Goal: Task Accomplishment & Management: Use online tool/utility

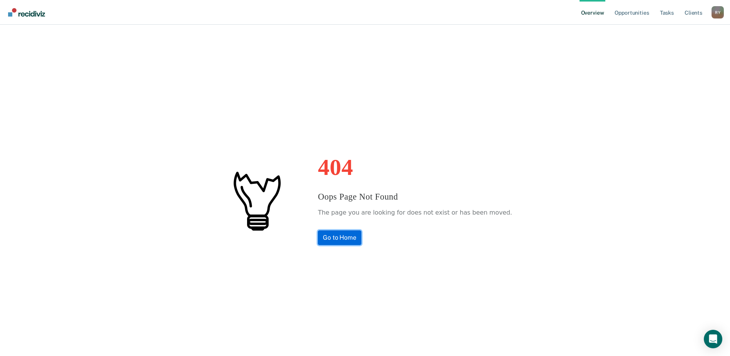
click at [338, 237] on link "Go to Home" at bounding box center [339, 237] width 43 height 15
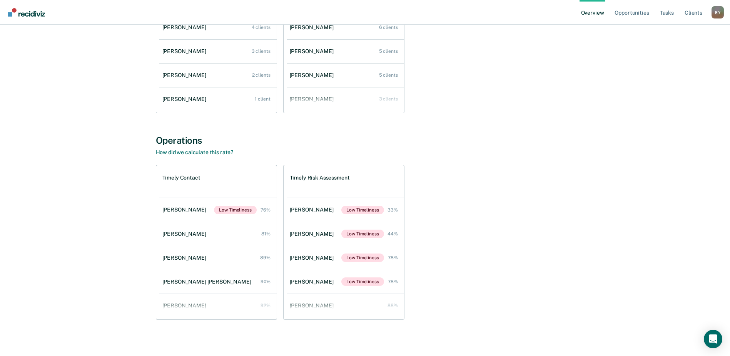
scroll to position [159, 0]
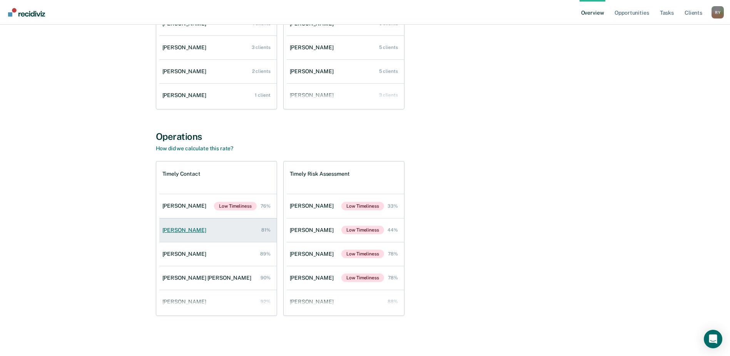
click at [188, 228] on div "[PERSON_NAME]" at bounding box center [185, 230] width 47 height 7
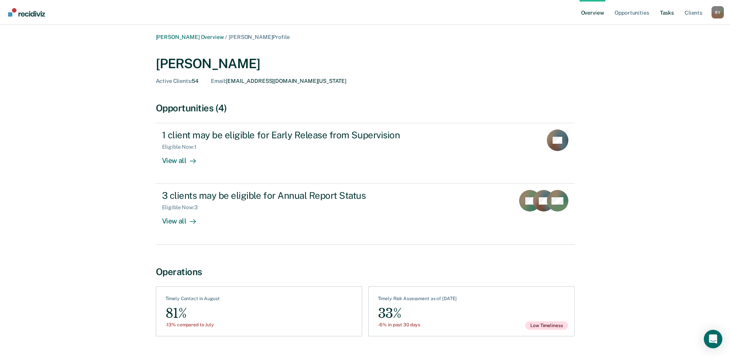
click at [671, 13] on link "Tasks" at bounding box center [667, 12] width 17 height 25
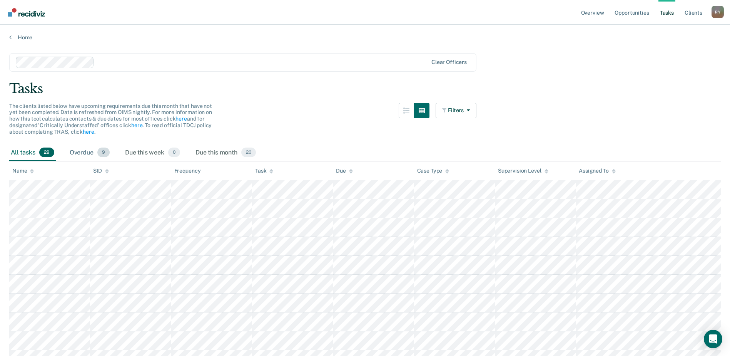
click at [81, 154] on div "Overdue 9" at bounding box center [89, 152] width 43 height 17
click at [79, 150] on div "Overdue 9" at bounding box center [89, 152] width 43 height 17
click at [469, 112] on icon "button" at bounding box center [467, 109] width 6 height 5
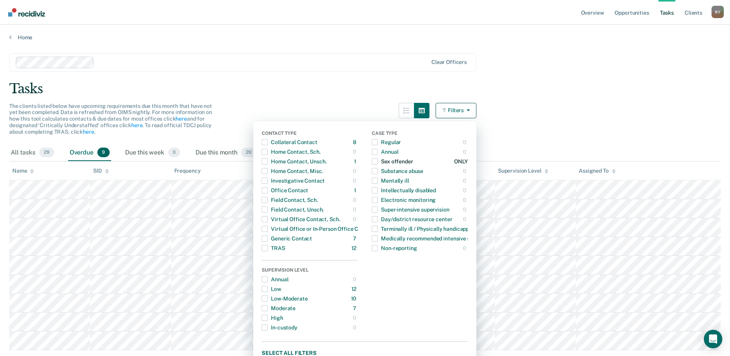
click at [378, 160] on span "button" at bounding box center [375, 161] width 6 height 6
click at [268, 162] on span "button" at bounding box center [265, 161] width 6 height 6
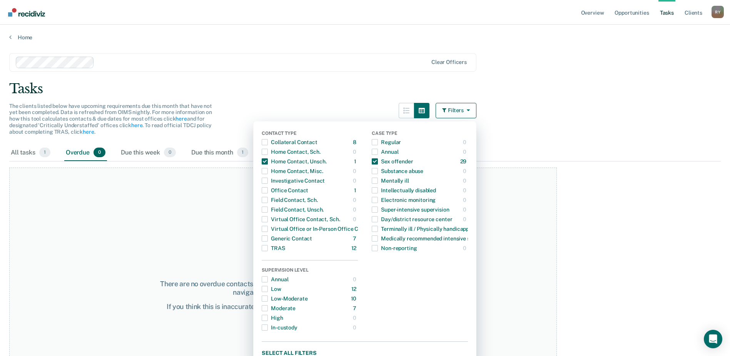
click at [591, 90] on div "Tasks" at bounding box center [365, 89] width 712 height 16
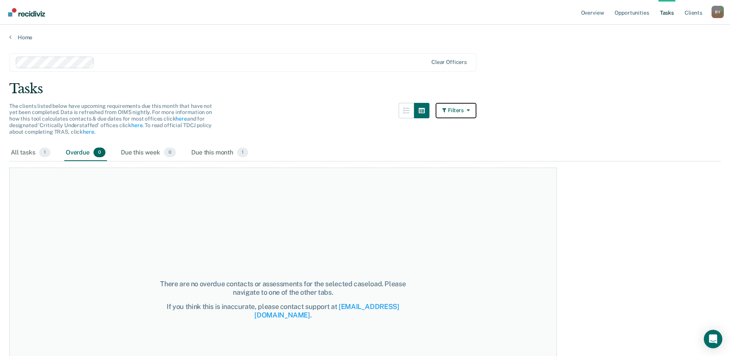
click at [470, 111] on icon "button" at bounding box center [467, 109] width 6 height 5
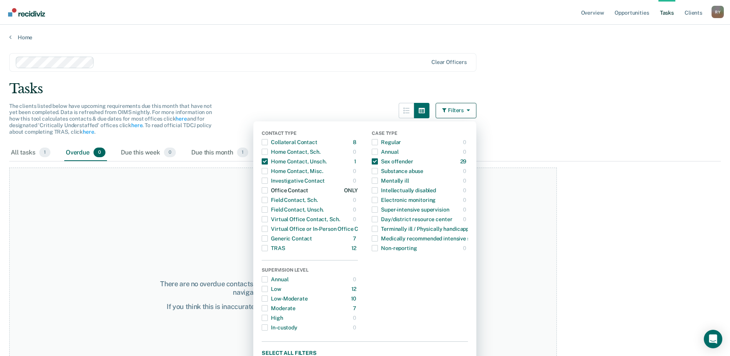
click at [268, 190] on span "button" at bounding box center [265, 190] width 6 height 6
click at [268, 238] on span "button" at bounding box center [265, 238] width 6 height 6
click at [268, 141] on span "button" at bounding box center [265, 142] width 6 height 6
click at [268, 248] on span "button" at bounding box center [265, 248] width 6 height 6
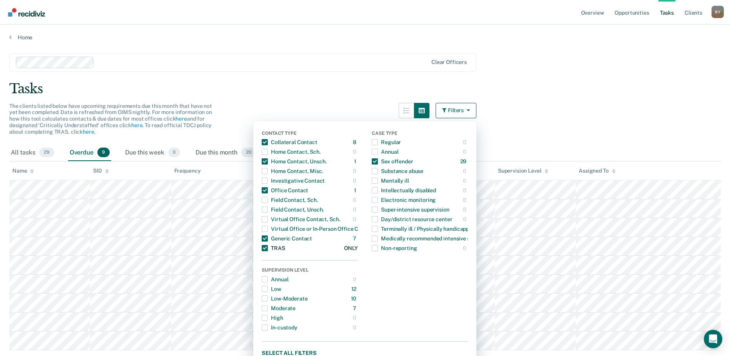
click at [268, 248] on span "button" at bounding box center [265, 248] width 6 height 6
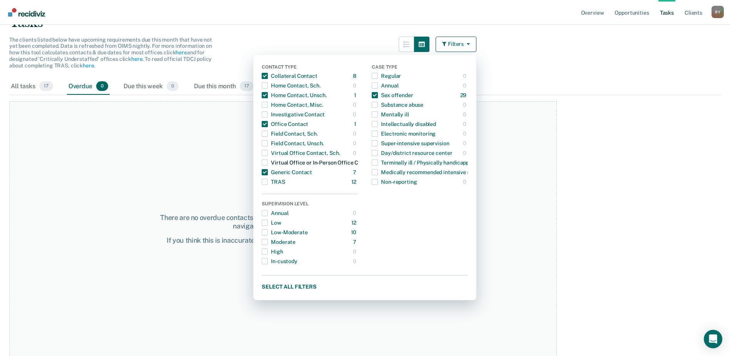
scroll to position [75, 0]
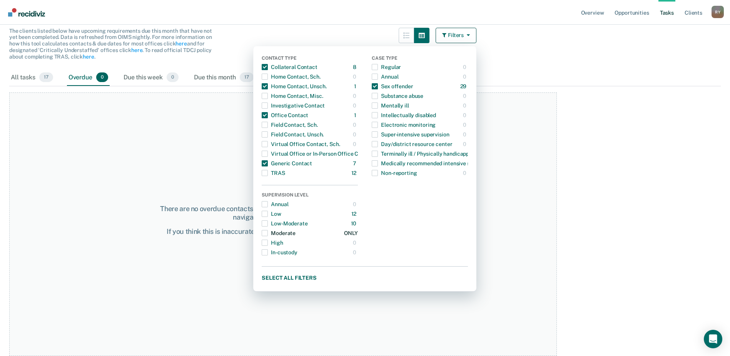
click at [268, 231] on span "button" at bounding box center [265, 233] width 6 height 6
click at [268, 222] on span "button" at bounding box center [265, 223] width 6 height 6
click at [268, 214] on span "button" at bounding box center [265, 214] width 6 height 6
click at [607, 191] on main "Clear officers Tasks The clients listed below have upcoming requirements due th…" at bounding box center [365, 122] width 730 height 313
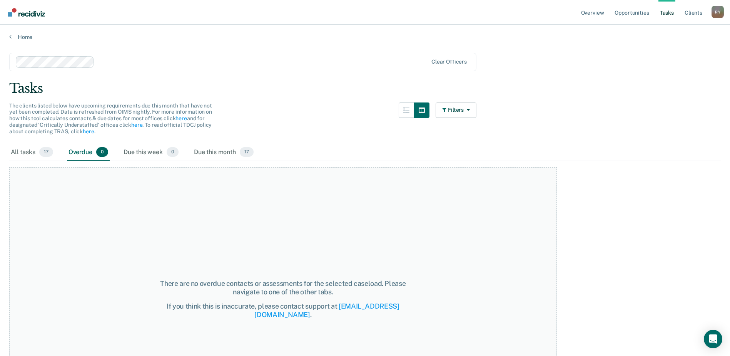
scroll to position [0, 0]
click at [374, 65] on div at bounding box center [262, 62] width 330 height 9
click at [103, 61] on div at bounding box center [262, 62] width 330 height 9
click at [334, 213] on div "There are no overdue contacts or assessments for the selected caseload. Please …" at bounding box center [283, 298] width 548 height 263
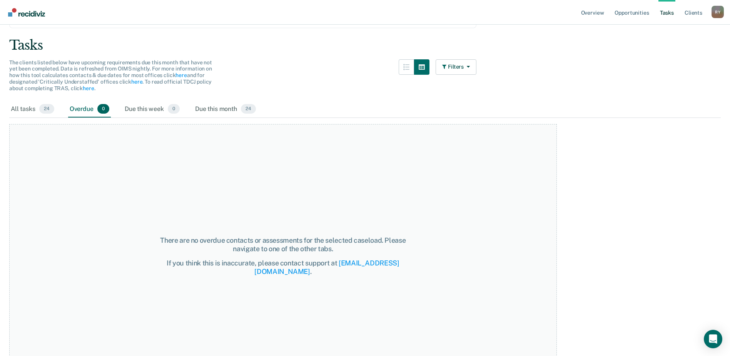
scroll to position [75, 0]
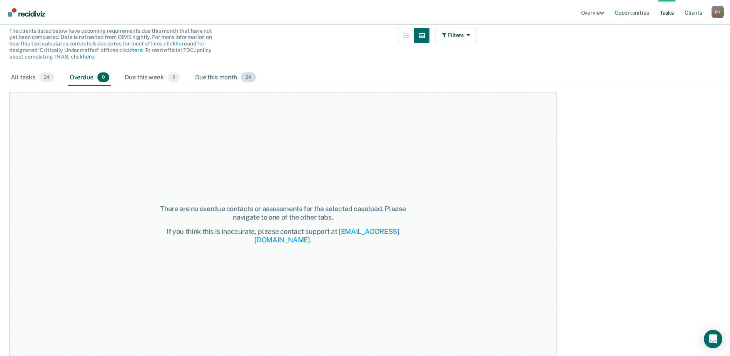
click at [248, 75] on span "24" at bounding box center [248, 77] width 15 height 10
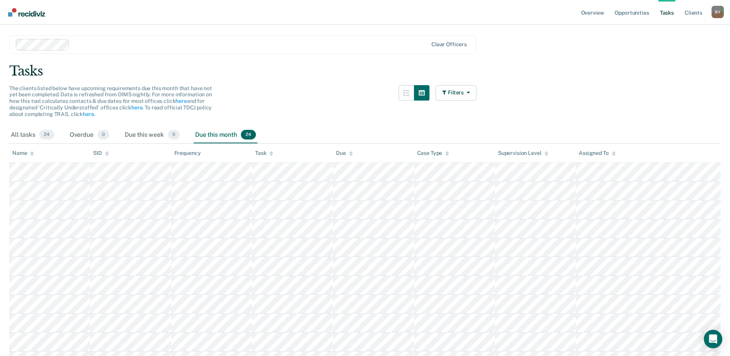
scroll to position [0, 0]
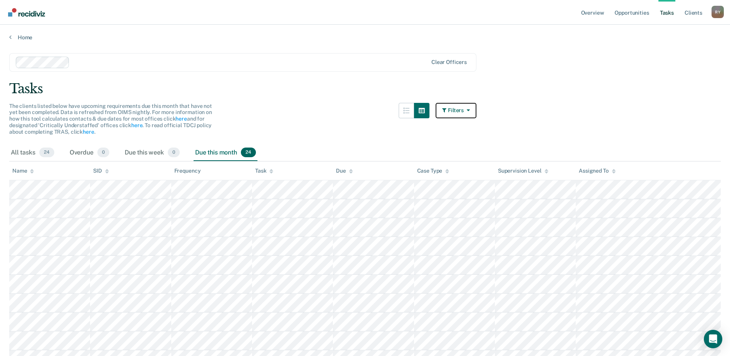
click at [454, 113] on button "Filters" at bounding box center [456, 110] width 41 height 15
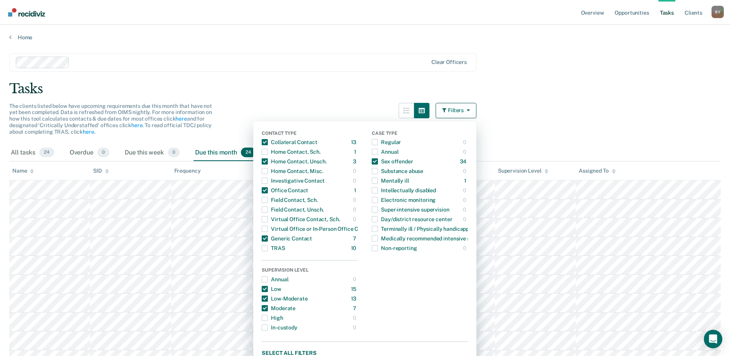
drag, startPoint x: 318, startPoint y: 75, endPoint x: 283, endPoint y: 69, distance: 35.6
click at [283, 69] on div "Clear officers" at bounding box center [242, 62] width 467 height 18
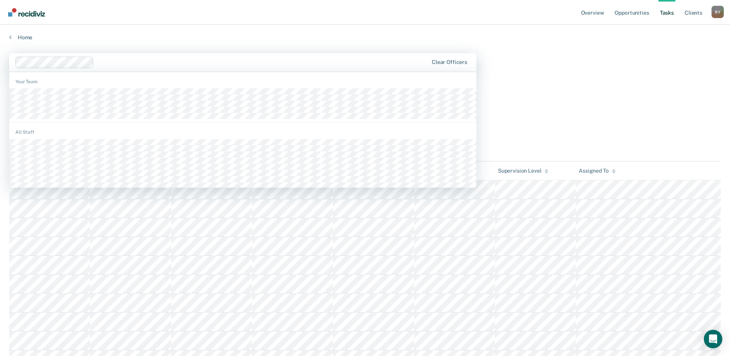
click at [184, 66] on div at bounding box center [262, 62] width 331 height 9
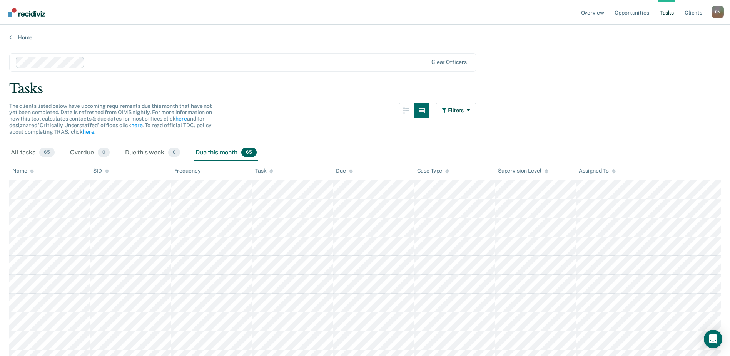
click at [112, 62] on div at bounding box center [258, 62] width 340 height 9
click at [469, 109] on icon "button" at bounding box center [467, 108] width 6 height 5
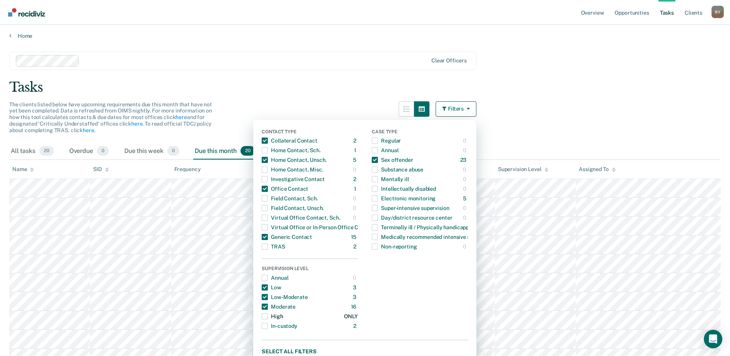
click at [268, 317] on span "button" at bounding box center [265, 316] width 6 height 6
click at [268, 159] on span "button" at bounding box center [265, 160] width 6 height 6
click at [268, 189] on span "button" at bounding box center [265, 189] width 6 height 6
click at [268, 236] on span "button" at bounding box center [265, 237] width 6 height 6
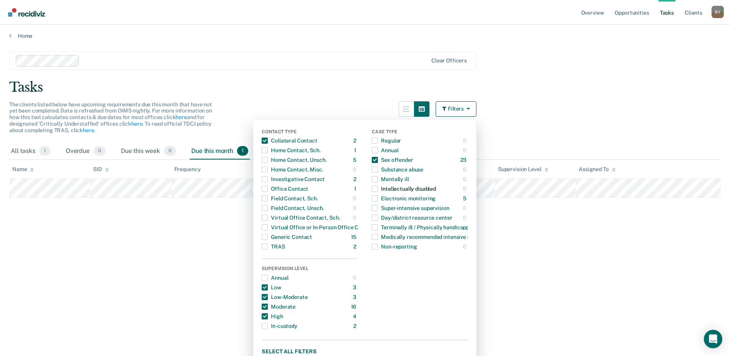
click at [494, 195] on main "Clear officers Tasks The clients listed below have upcoming requirements due th…" at bounding box center [365, 195] width 730 height 313
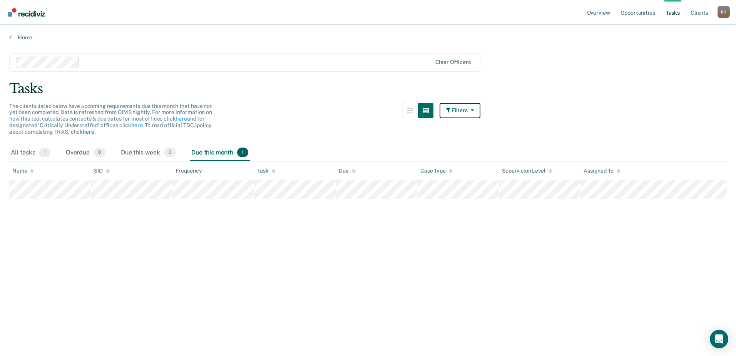
click at [461, 109] on button "Filters" at bounding box center [460, 110] width 41 height 15
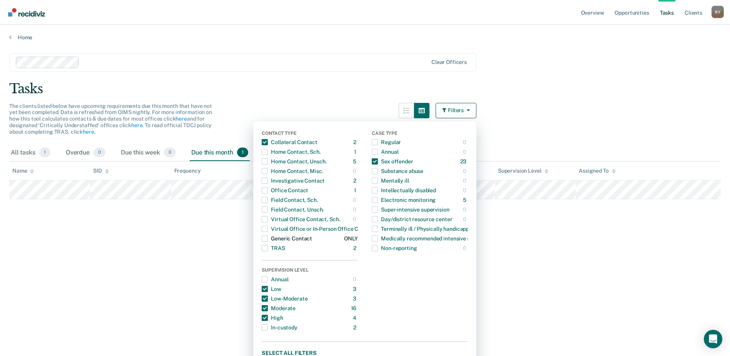
click at [268, 237] on span "button" at bounding box center [265, 238] width 6 height 6
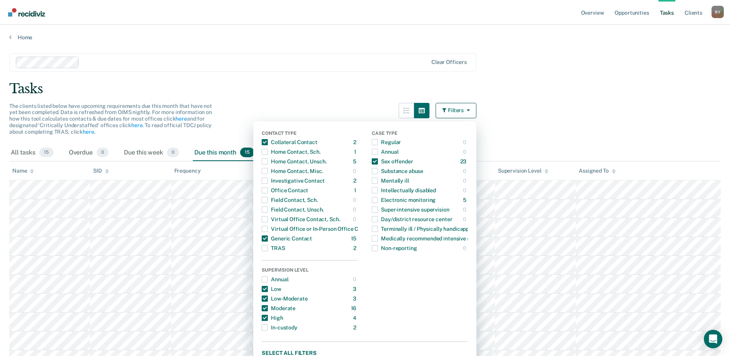
click at [582, 81] on div "Tasks" at bounding box center [365, 89] width 712 height 16
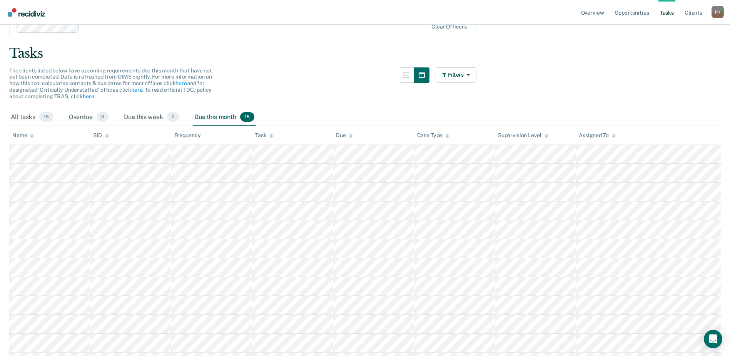
scroll to position [23, 0]
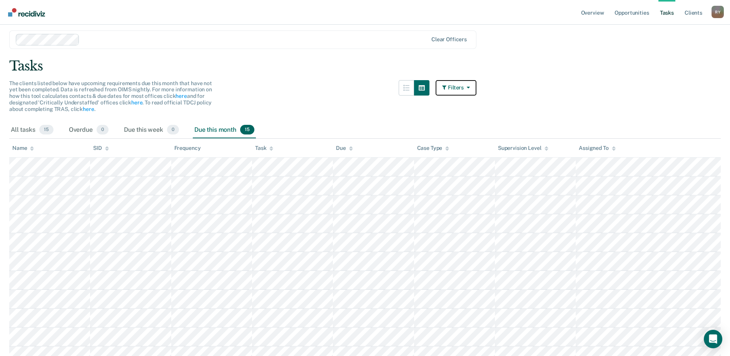
click at [470, 86] on icon "button" at bounding box center [467, 87] width 6 height 5
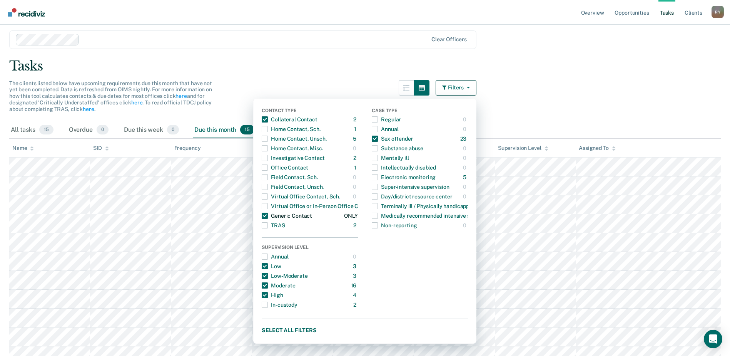
click at [266, 214] on span "button" at bounding box center [265, 215] width 6 height 6
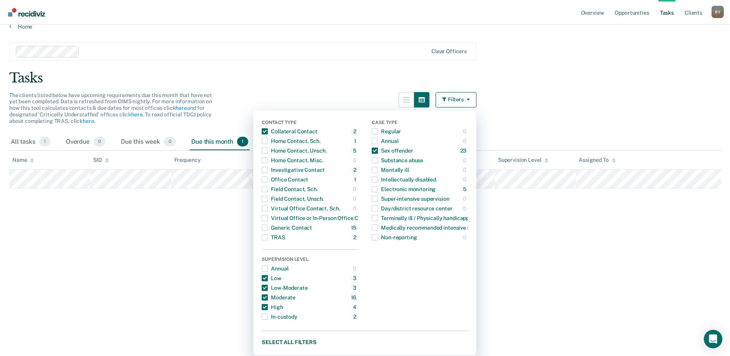
click at [318, 53] on div "Clear officers" at bounding box center [242, 51] width 467 height 18
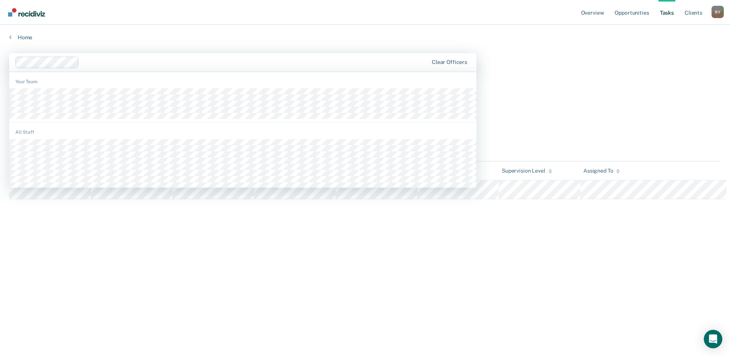
scroll to position [0, 0]
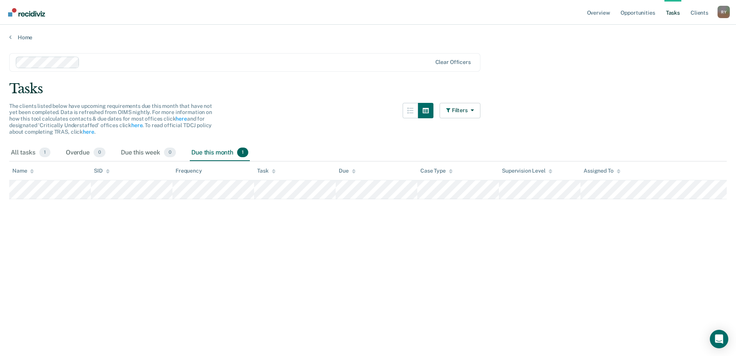
click at [530, 71] on main "Clear officers Tasks The clients listed below have upcoming requirements due th…" at bounding box center [368, 197] width 736 height 313
click at [92, 64] on div at bounding box center [257, 62] width 349 height 9
click at [92, 62] on div at bounding box center [257, 62] width 349 height 9
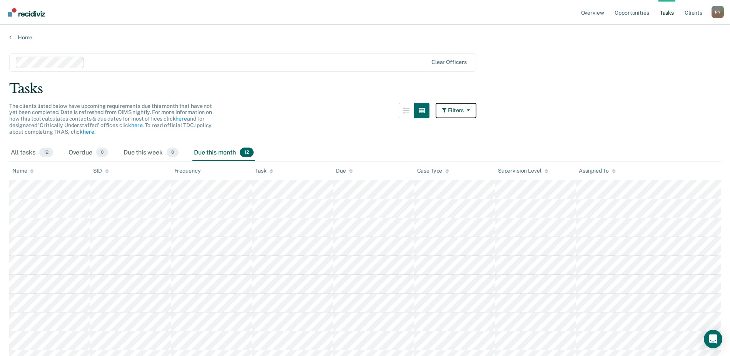
click at [446, 107] on button "Filters" at bounding box center [456, 110] width 41 height 15
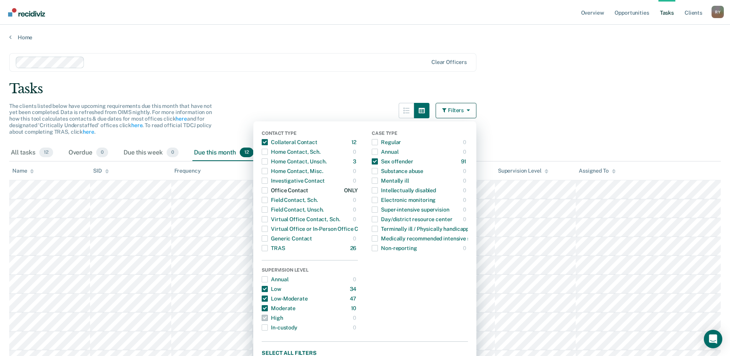
click at [268, 190] on span "button" at bounding box center [265, 190] width 6 height 6
click at [268, 139] on span "button" at bounding box center [265, 142] width 6 height 6
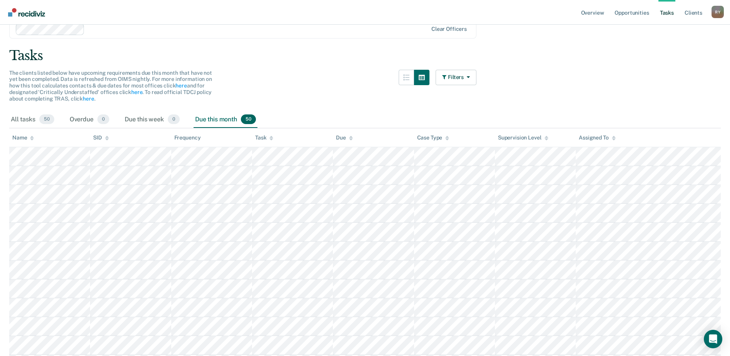
scroll to position [28, 0]
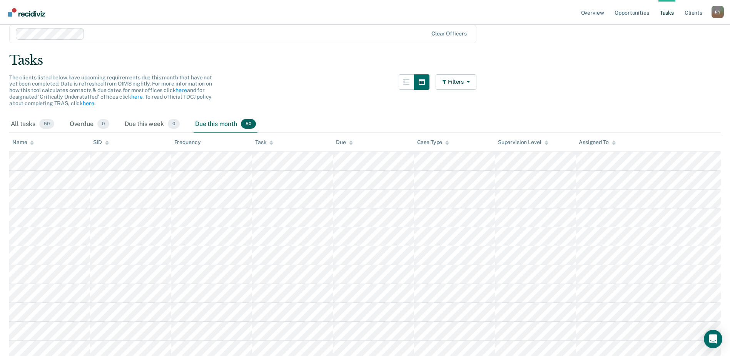
click at [271, 142] on icon at bounding box center [271, 141] width 4 height 2
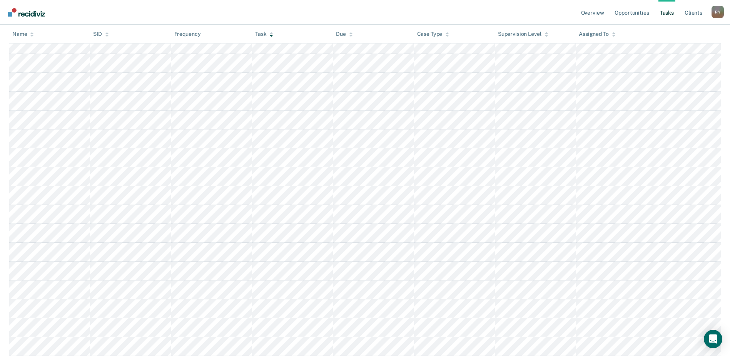
scroll to position [336, 0]
click at [710, 338] on icon "Open Intercom Messenger" at bounding box center [713, 339] width 9 height 10
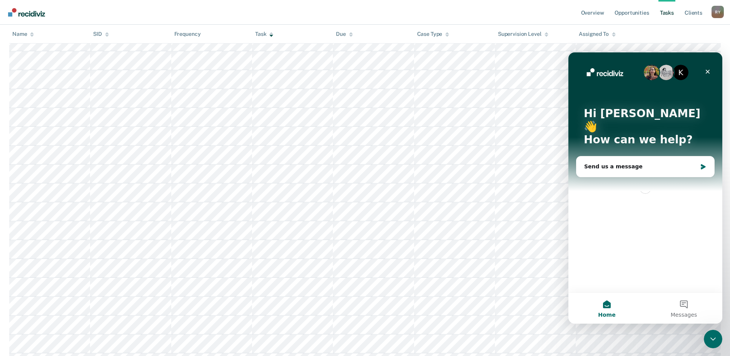
scroll to position [0, 0]
click at [621, 162] on div "Send us a message" at bounding box center [640, 166] width 113 height 8
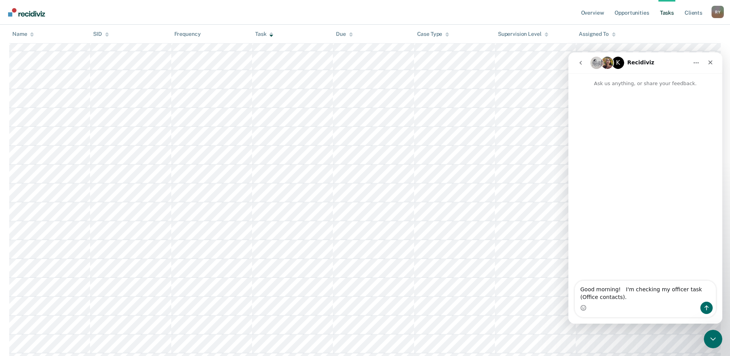
click at [677, 290] on textarea "Good morning! I'm checking my officer task (Office contacts)." at bounding box center [645, 291] width 141 height 21
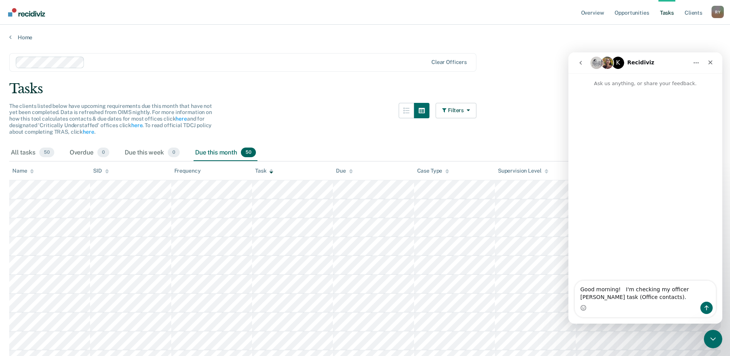
click at [664, 299] on textarea "Good morning! I'm checking my officer [PERSON_NAME] task (Office contacts)." at bounding box center [645, 291] width 141 height 21
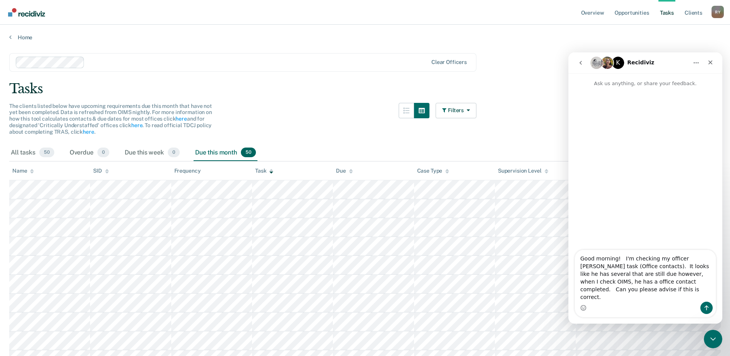
type textarea "Good morning! I'm checking my officer [PERSON_NAME] task (Office contacts). It …"
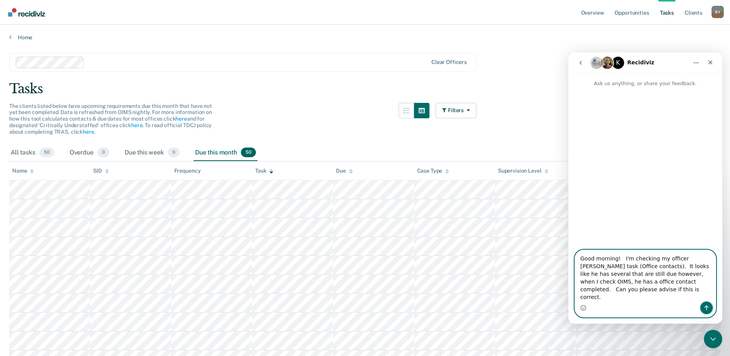
click at [708, 305] on icon "Send a message…" at bounding box center [707, 307] width 6 height 6
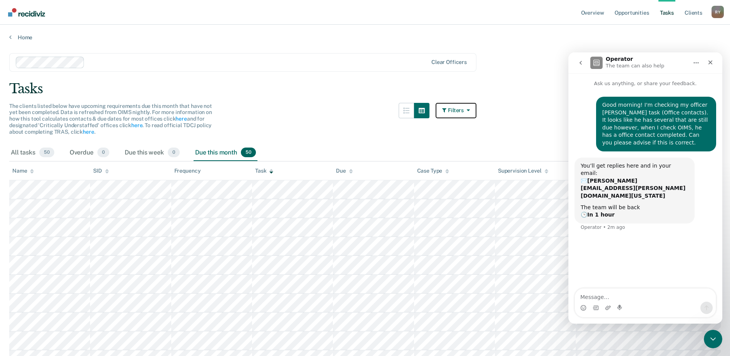
click at [462, 110] on button "Filters" at bounding box center [456, 110] width 41 height 15
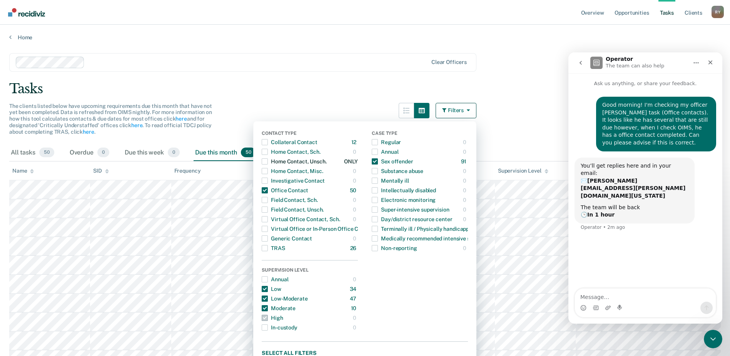
click at [268, 162] on span "button" at bounding box center [265, 161] width 6 height 6
click at [267, 190] on span "button" at bounding box center [265, 190] width 6 height 6
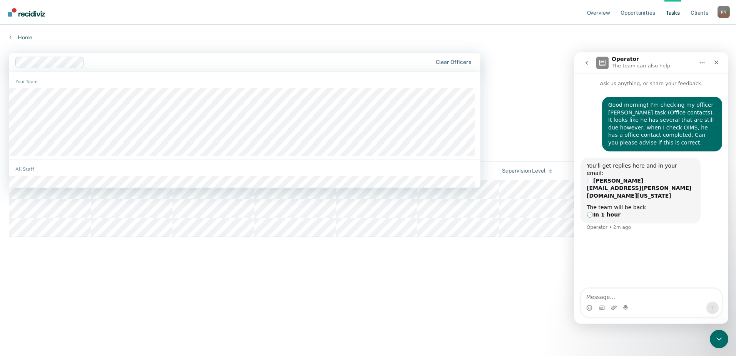
click at [339, 66] on div at bounding box center [259, 62] width 345 height 9
click at [500, 47] on main "1245 results available. Use Up and Down to choose options, press Enter to selec…" at bounding box center [368, 197] width 736 height 313
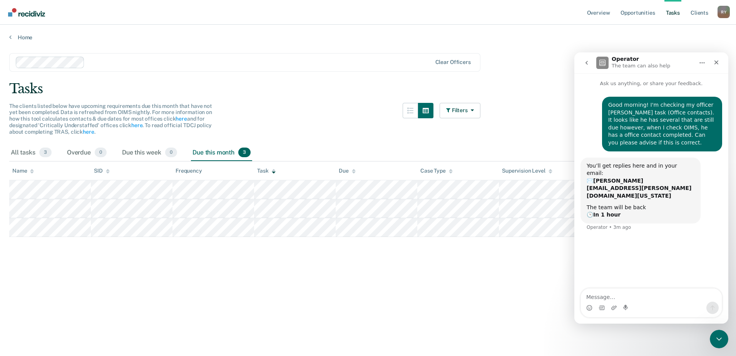
click at [107, 65] on div at bounding box center [260, 62] width 344 height 9
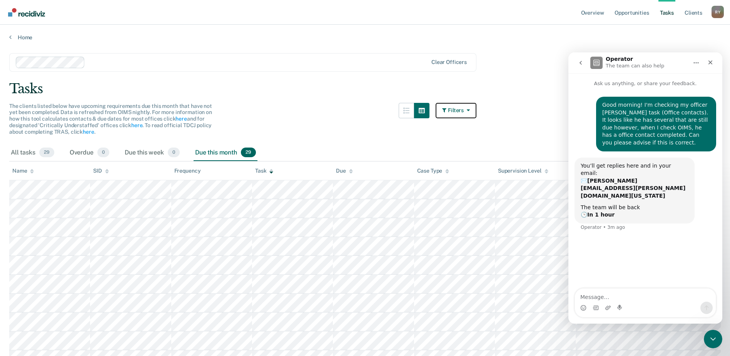
click at [463, 112] on button "Filters" at bounding box center [456, 110] width 41 height 15
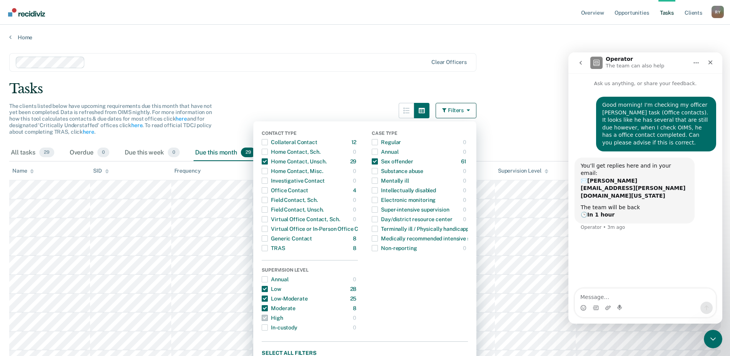
click at [304, 64] on div at bounding box center [257, 62] width 339 height 9
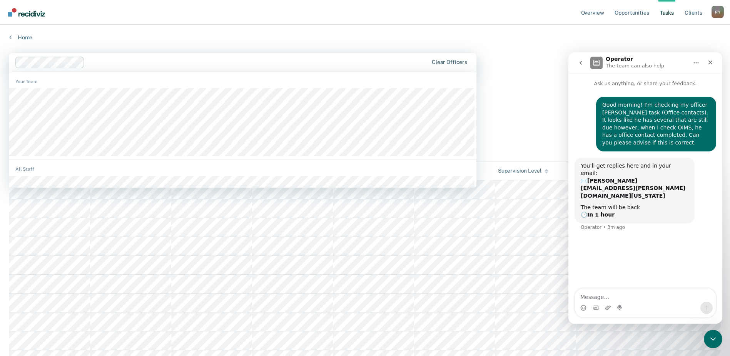
click at [114, 65] on div at bounding box center [258, 62] width 340 height 9
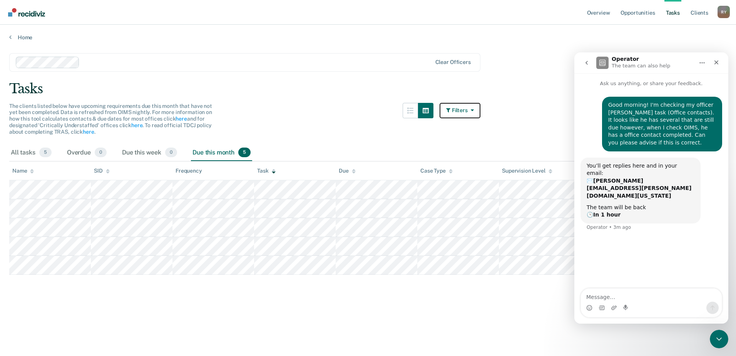
click at [449, 113] on button "Filters" at bounding box center [460, 110] width 41 height 15
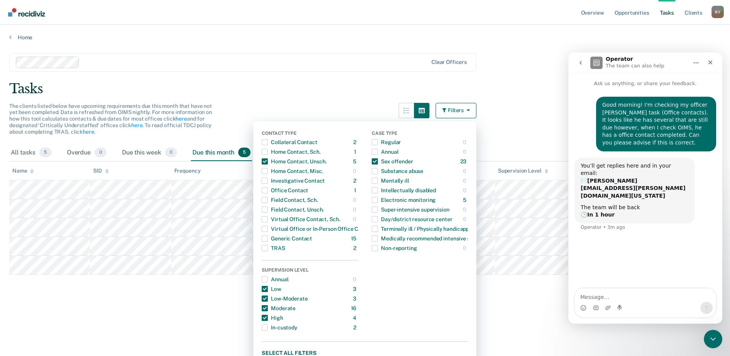
click at [315, 82] on div "Tasks" at bounding box center [365, 89] width 712 height 16
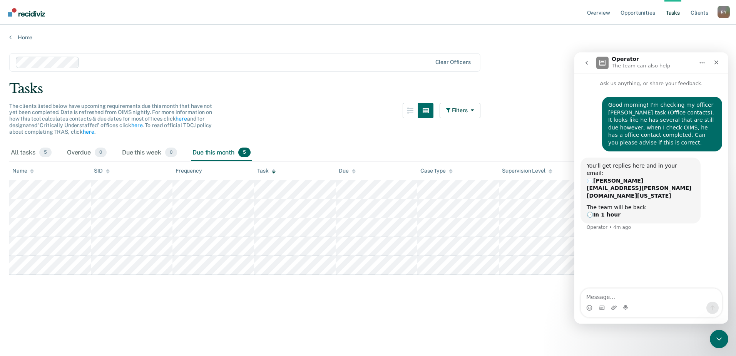
click at [109, 66] on div at bounding box center [257, 62] width 349 height 9
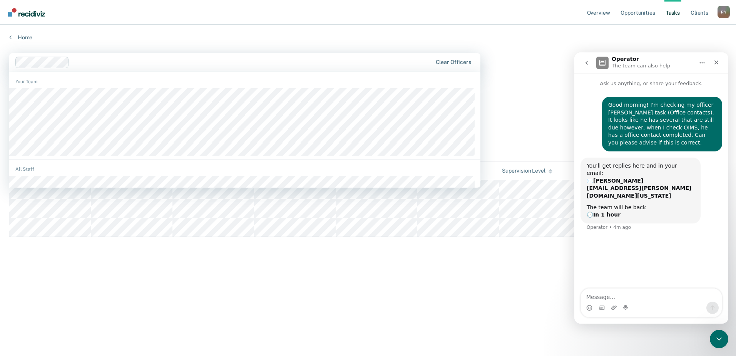
click at [82, 63] on div at bounding box center [251, 62] width 359 height 9
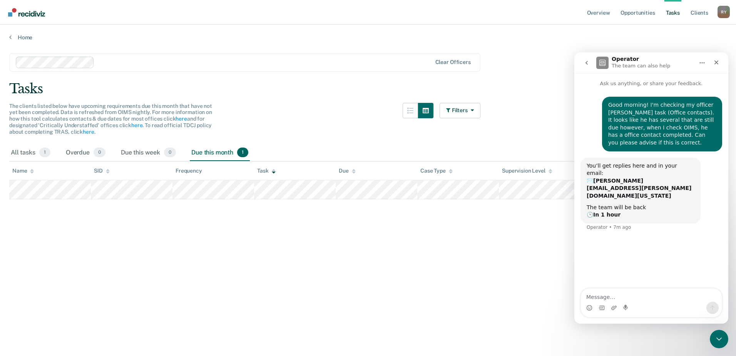
click at [110, 61] on div at bounding box center [264, 62] width 334 height 9
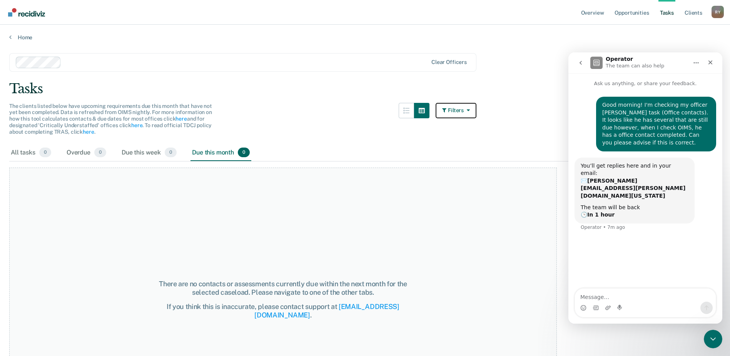
click at [456, 106] on button "Filters" at bounding box center [456, 110] width 41 height 15
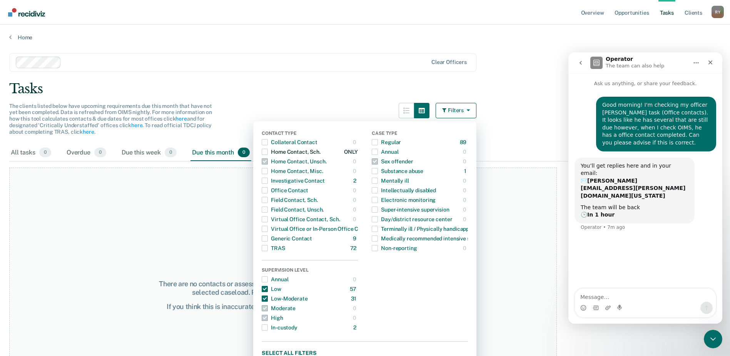
click at [268, 154] on span "button" at bounding box center [265, 152] width 6 height 6
click at [378, 164] on span "button" at bounding box center [375, 161] width 6 height 6
click at [378, 144] on span "button" at bounding box center [375, 142] width 6 height 6
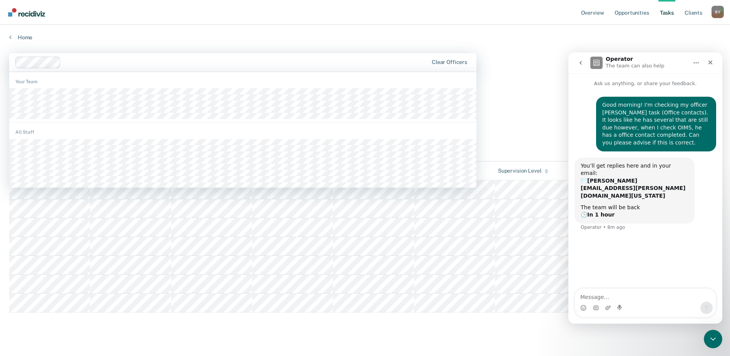
click at [302, 62] on div at bounding box center [246, 62] width 364 height 9
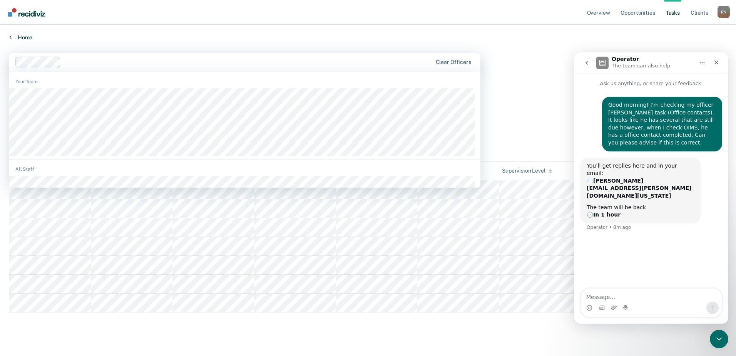
click at [499, 40] on link "Home" at bounding box center [367, 37] width 717 height 7
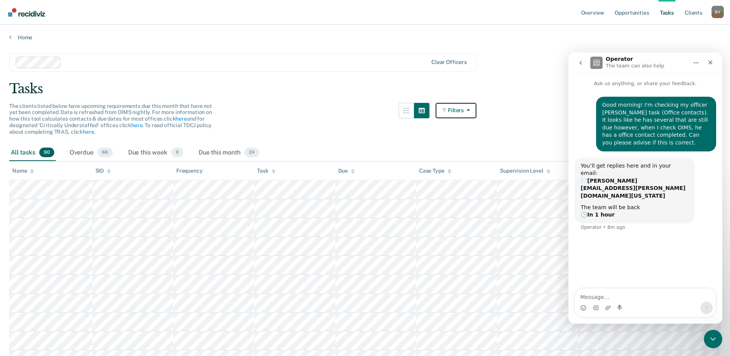
click at [456, 107] on button "Filters" at bounding box center [456, 110] width 41 height 15
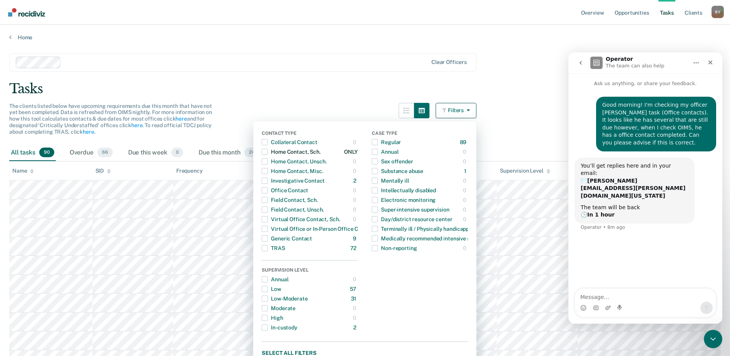
click at [268, 151] on span "button" at bounding box center [265, 152] width 6 height 6
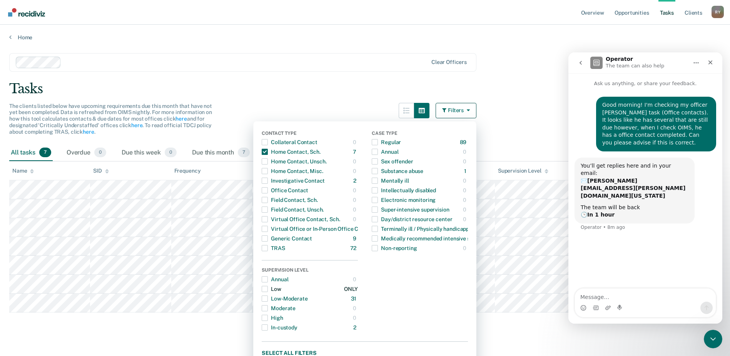
click at [268, 288] on span "button" at bounding box center [265, 289] width 6 height 6
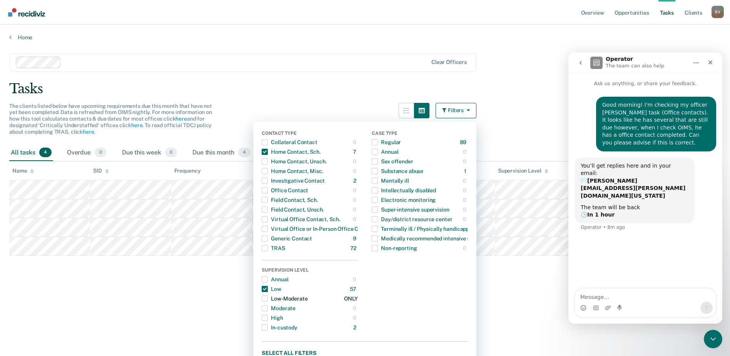
click at [268, 298] on span "button" at bounding box center [265, 298] width 6 height 6
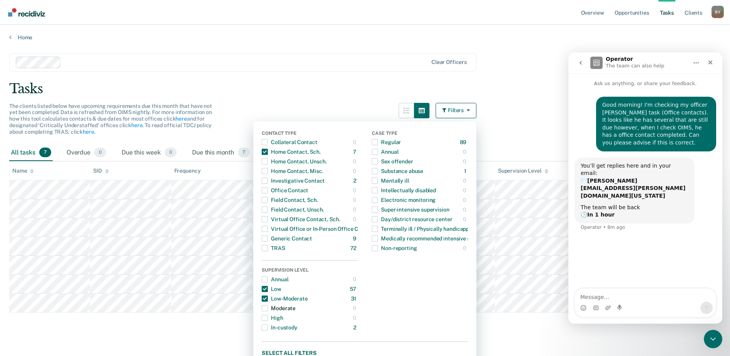
click at [268, 309] on span "button" at bounding box center [265, 308] width 6 height 6
click at [268, 305] on span "button" at bounding box center [265, 308] width 6 height 6
click at [297, 78] on main "Clear officers Tasks The clients listed below have upcoming requirements due th…" at bounding box center [365, 197] width 730 height 313
